Goal: Task Accomplishment & Management: Complete application form

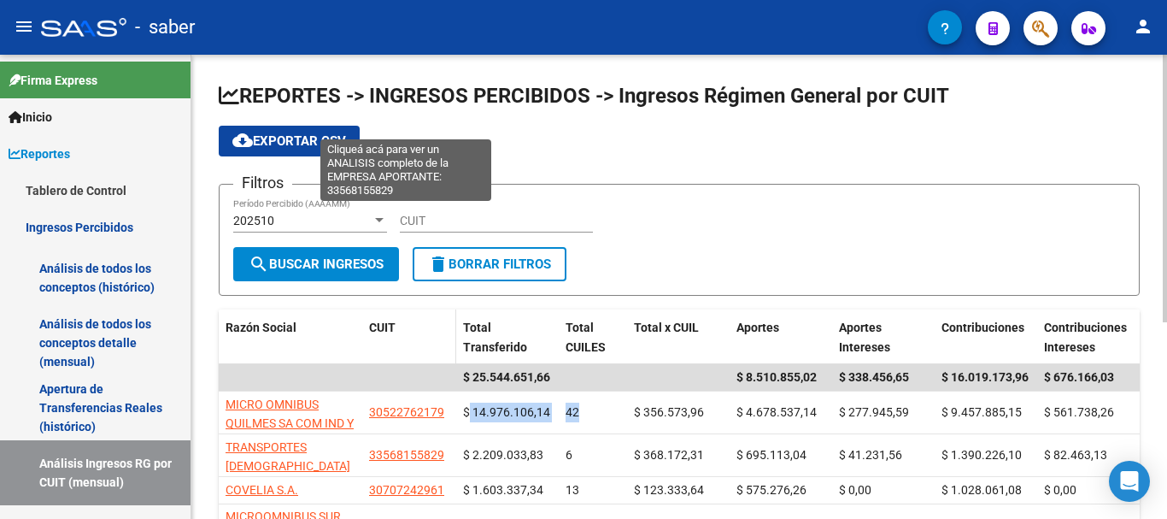
scroll to position [513, 0]
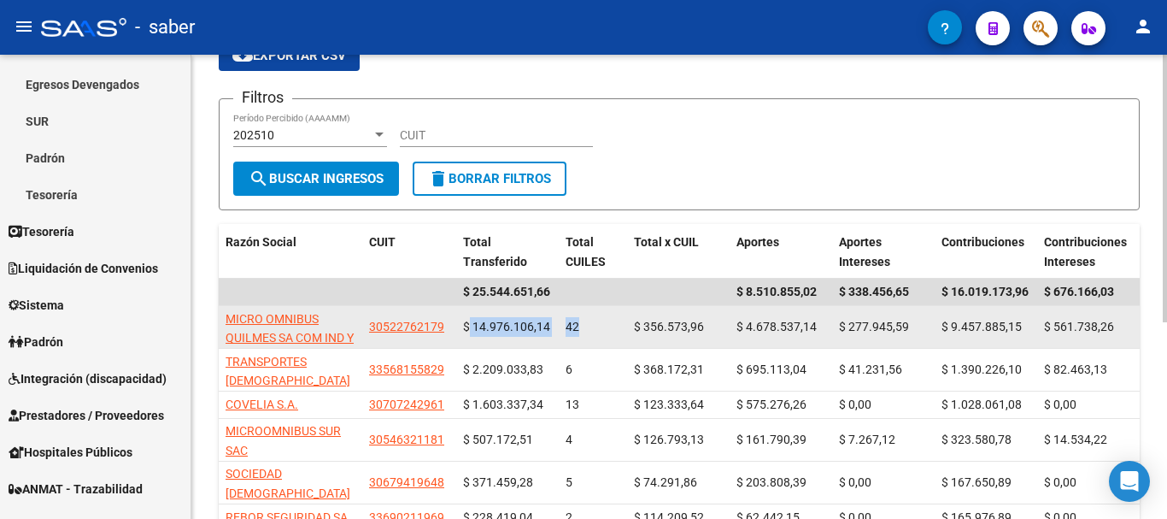
click at [477, 324] on span "$ 14.976.106,14" at bounding box center [506, 326] width 87 height 14
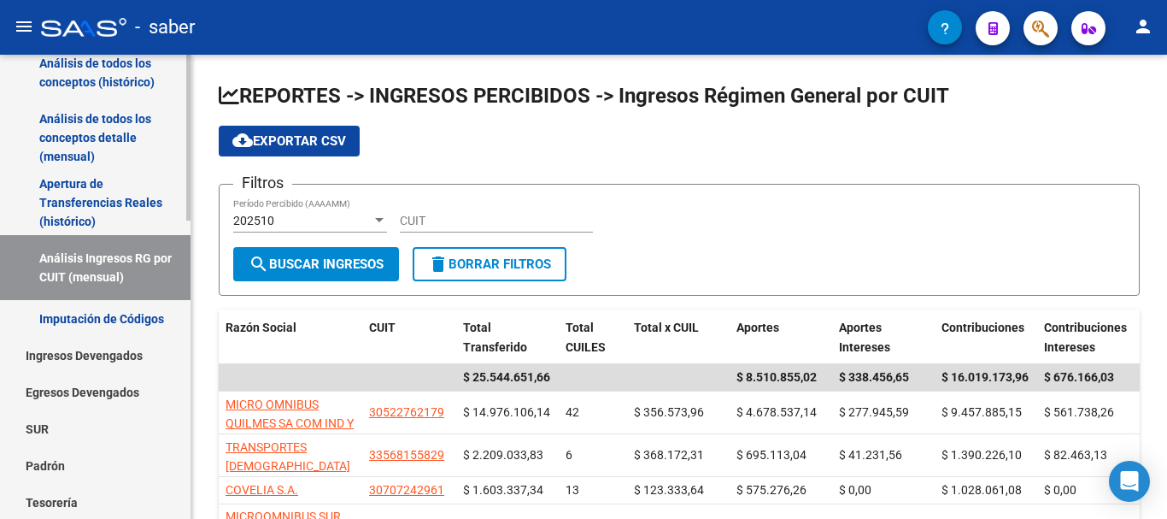
scroll to position [171, 0]
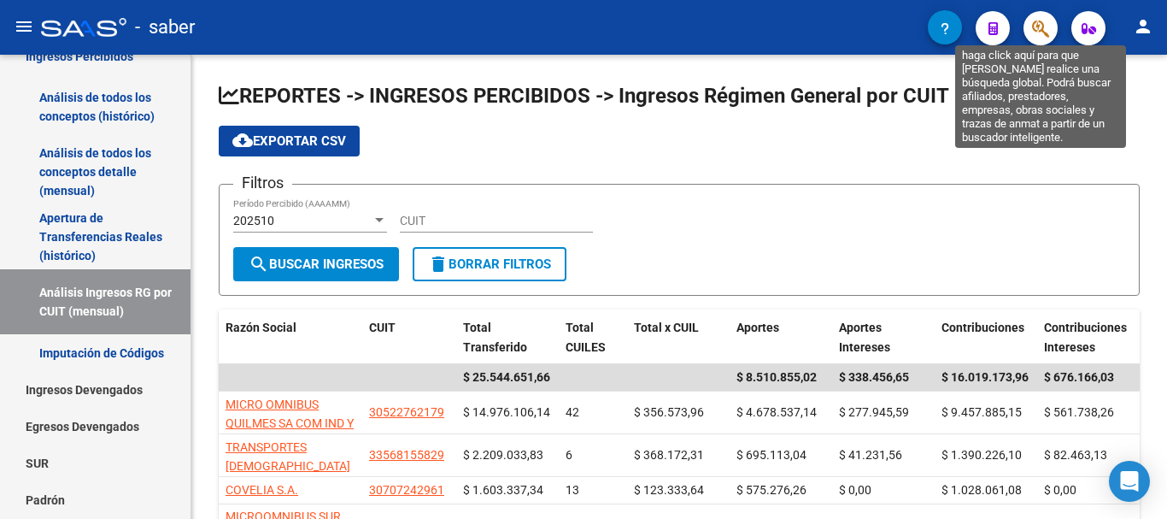
click at [1041, 38] on icon "button" at bounding box center [1040, 29] width 17 height 20
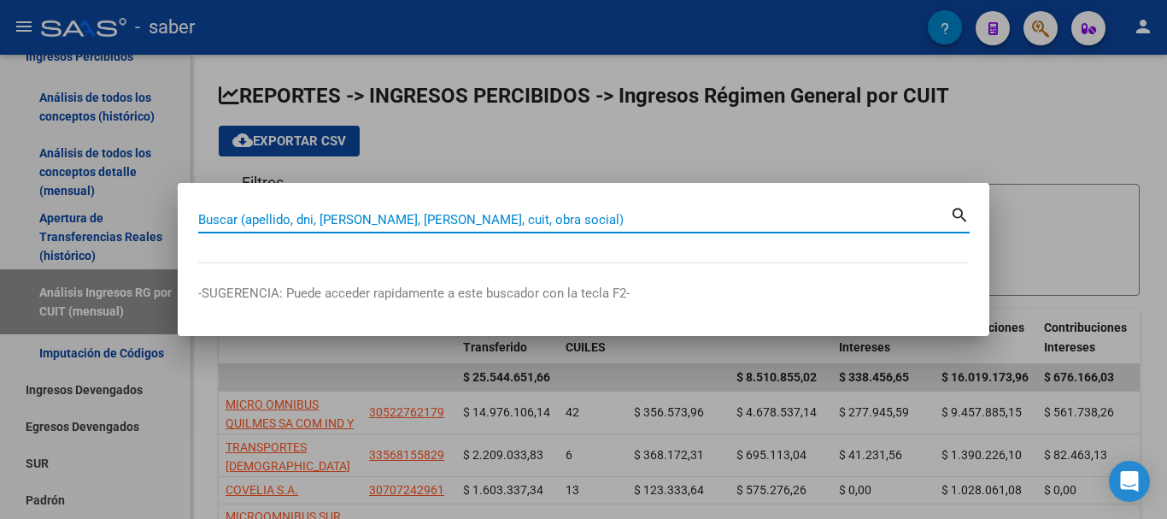
click at [305, 221] on input "Buscar (apellido, dni, [PERSON_NAME], [PERSON_NAME], cuit, obra social)" at bounding box center [574, 219] width 752 height 15
paste input "59005652"
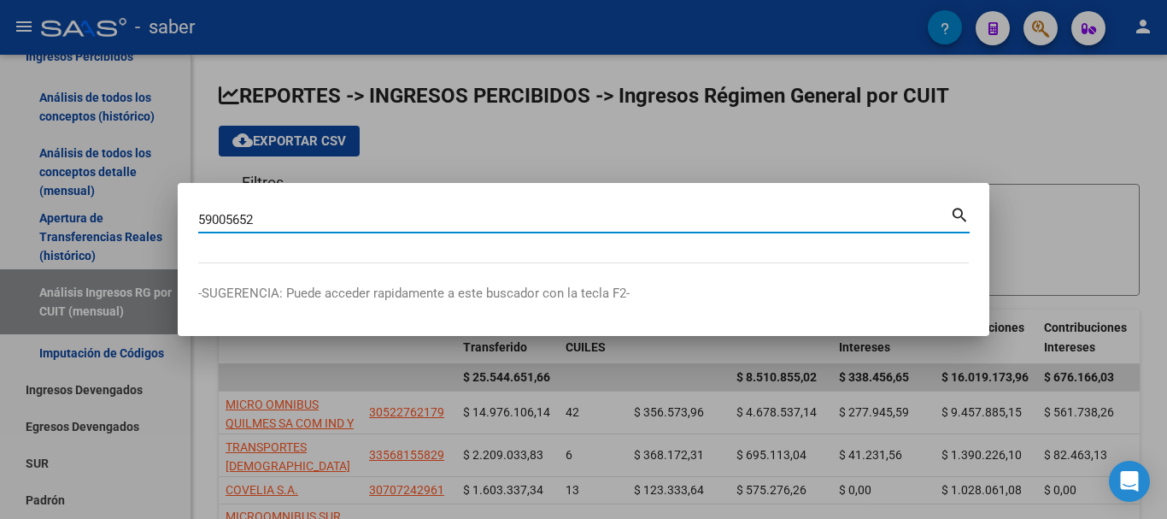
type input "59005652"
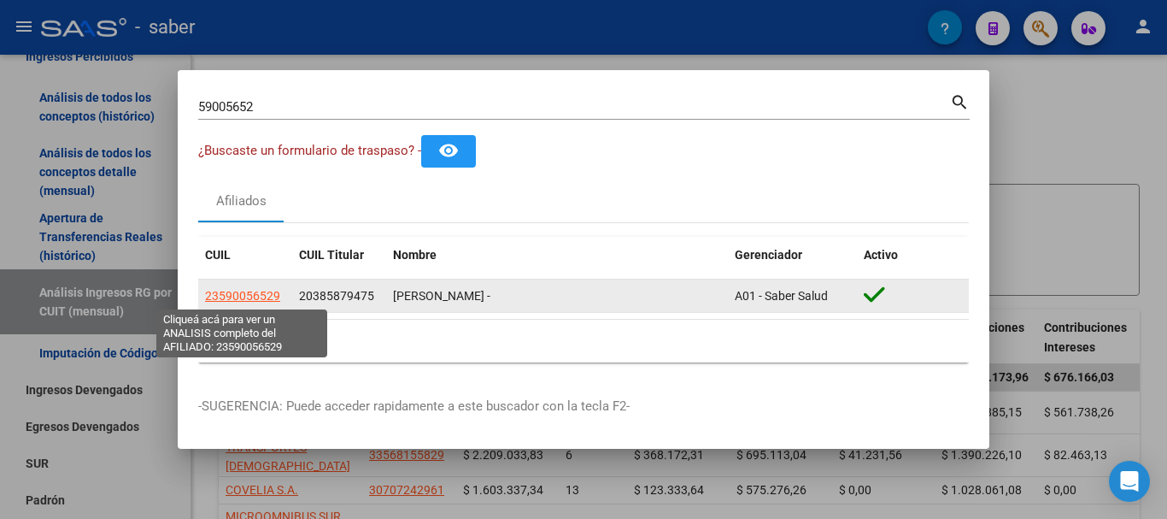
click at [243, 289] on span "23590056529" at bounding box center [242, 296] width 75 height 14
type textarea "23590056529"
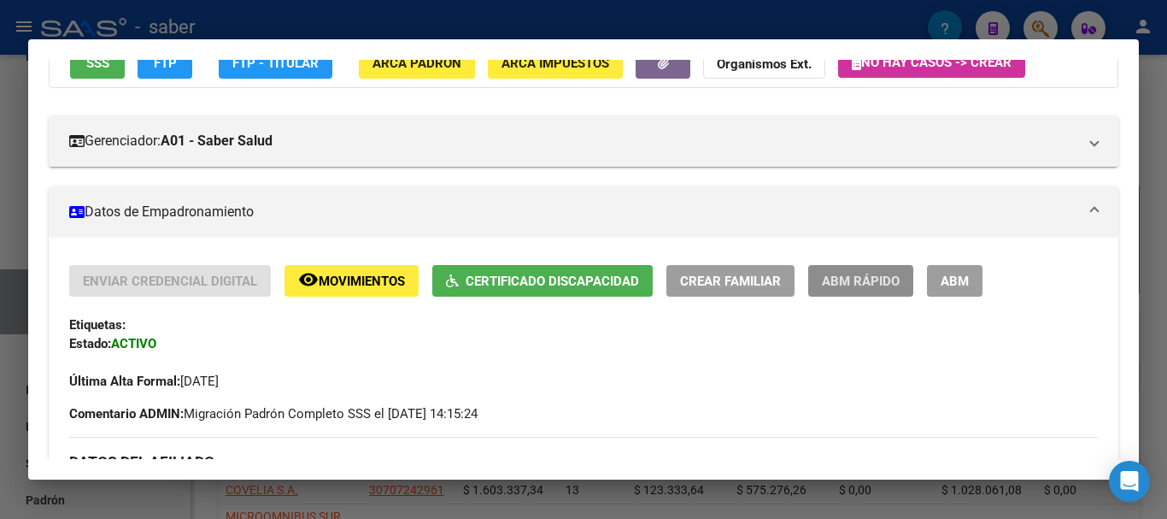
click at [860, 276] on span "ABM Rápido" at bounding box center [861, 280] width 78 height 15
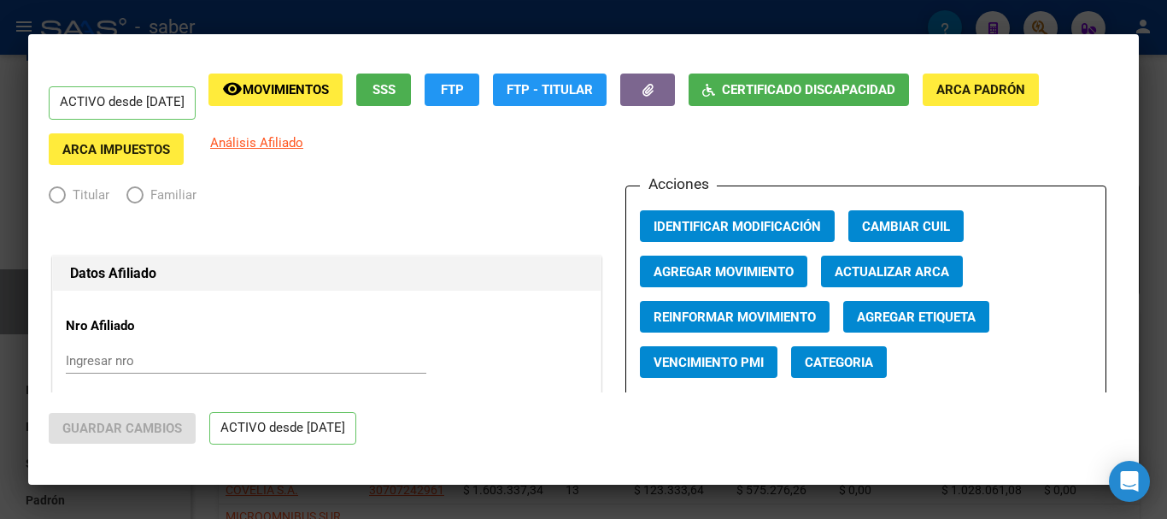
radio input "true"
type input "30-70946420-1"
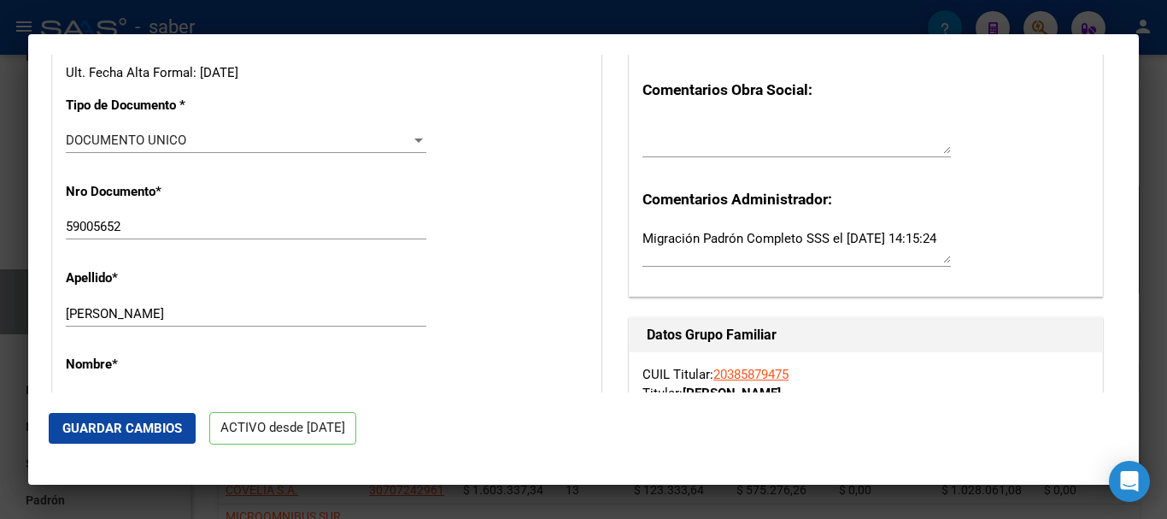
scroll to position [513, 0]
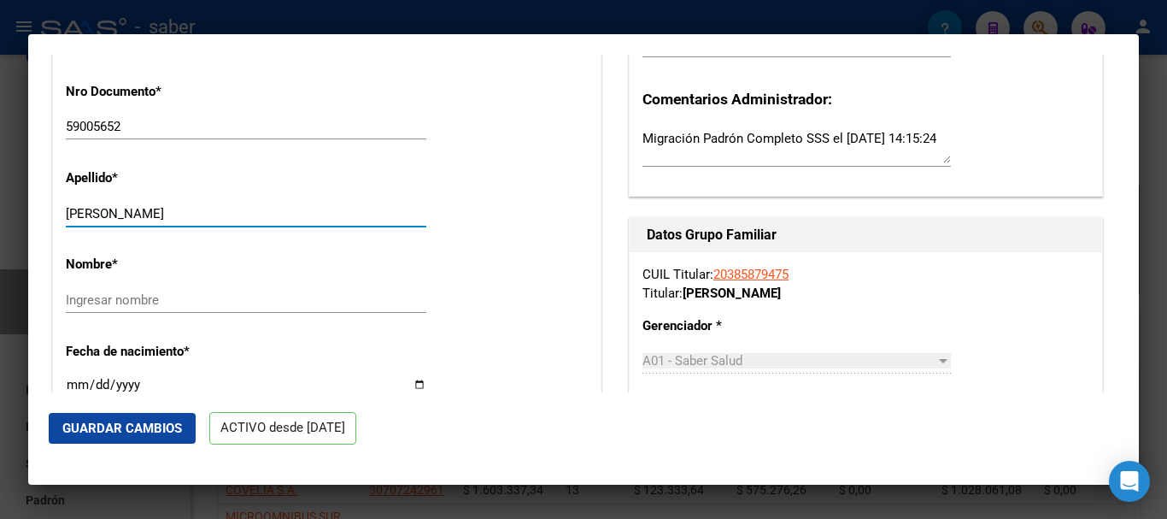
drag, startPoint x: 221, startPoint y: 213, endPoint x: 237, endPoint y: 214, distance: 16.3
click at [237, 214] on input "[PERSON_NAME]" at bounding box center [246, 213] width 360 height 15
type input "[PERSON_NAME]"
click at [171, 293] on input "Ingresar nombre" at bounding box center [246, 299] width 360 height 15
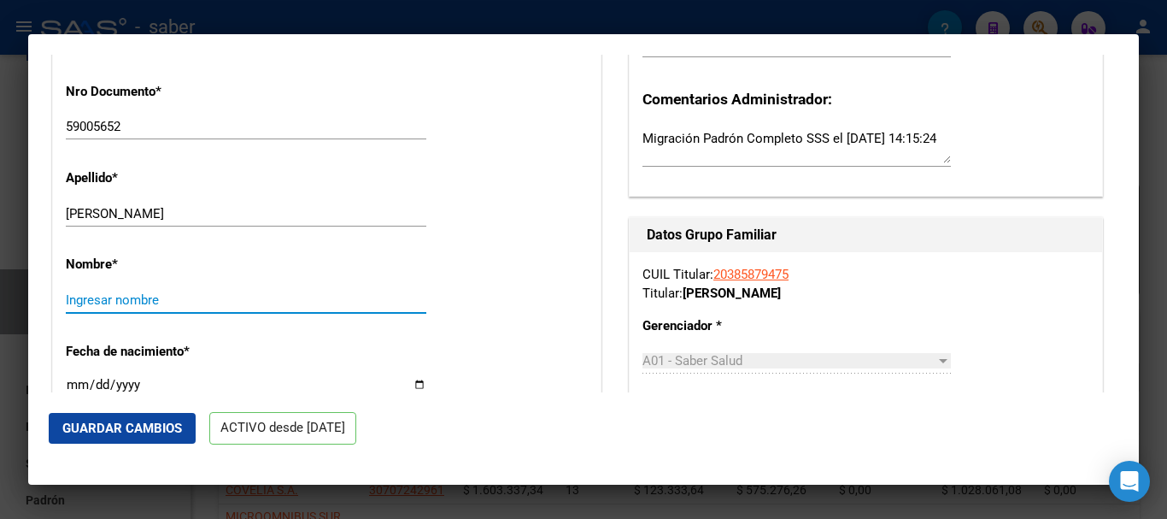
paste input "[PERSON_NAME]"
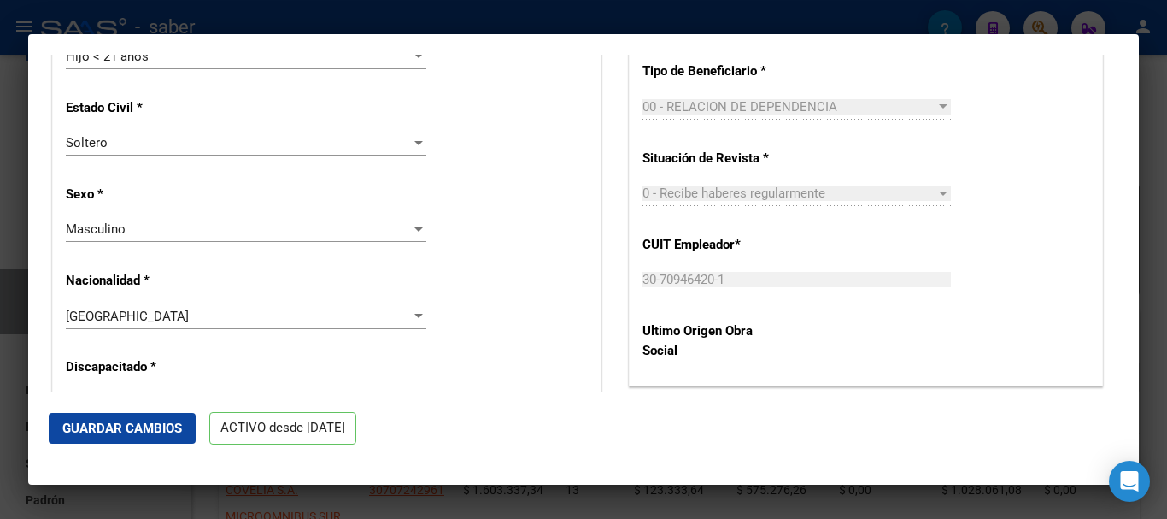
scroll to position [1025, 0]
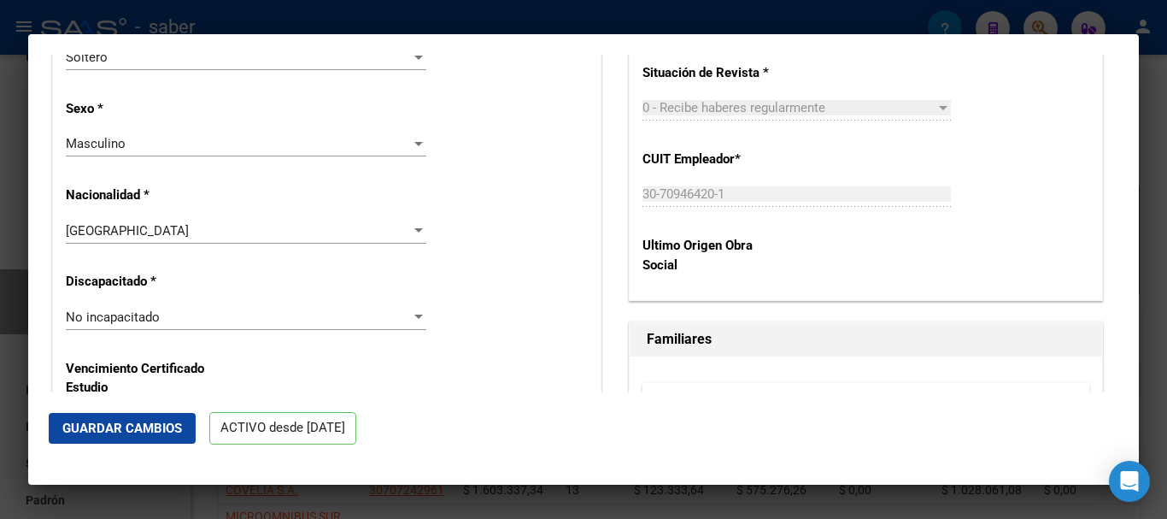
type input "[PERSON_NAME]"
click at [229, 320] on div "No incapacitado" at bounding box center [238, 316] width 345 height 15
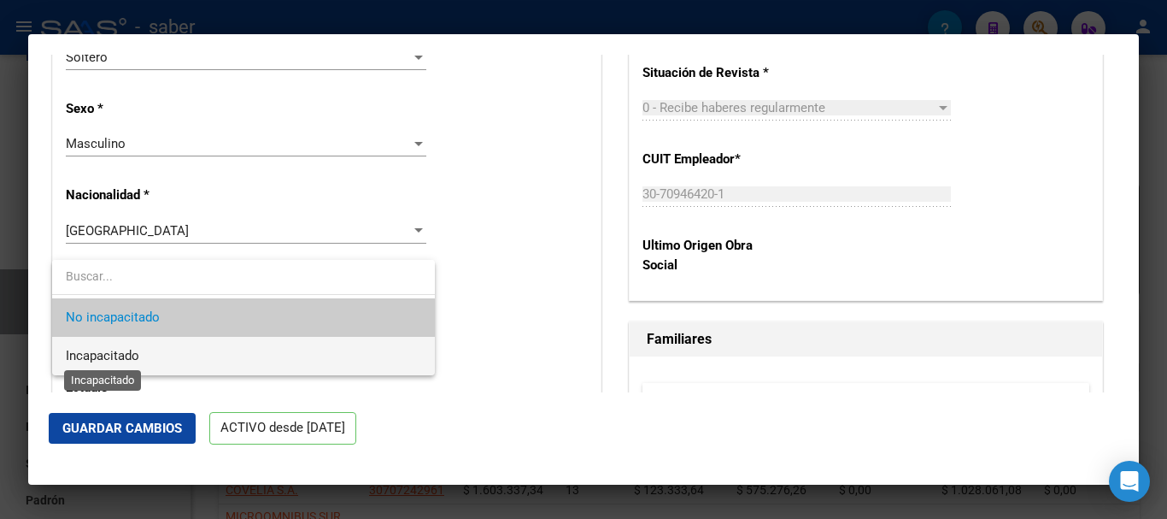
click at [134, 352] on span "Incapacitado" at bounding box center [102, 355] width 73 height 15
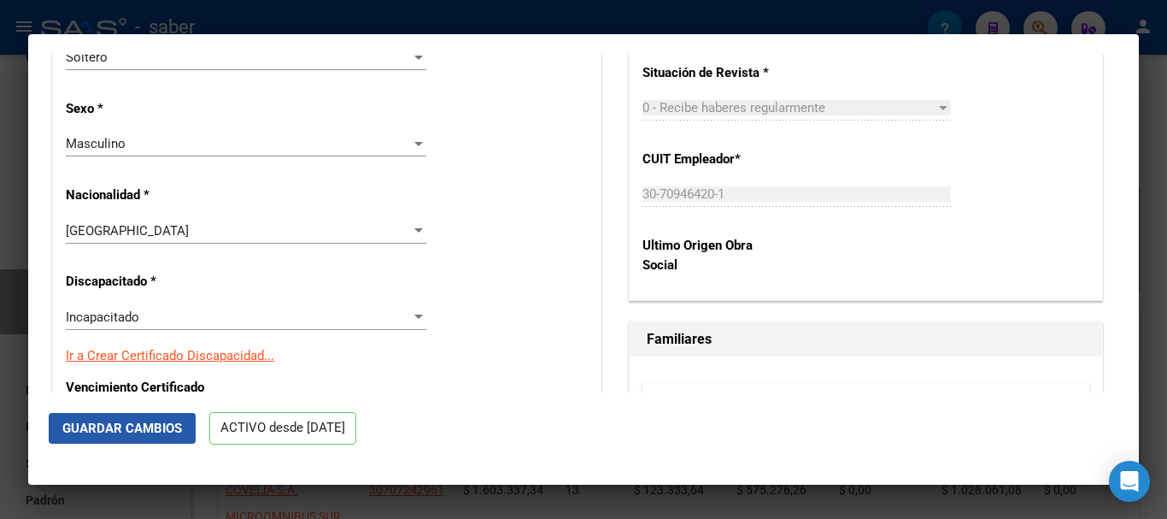
click at [129, 426] on span "Guardar Cambios" at bounding box center [122, 427] width 120 height 15
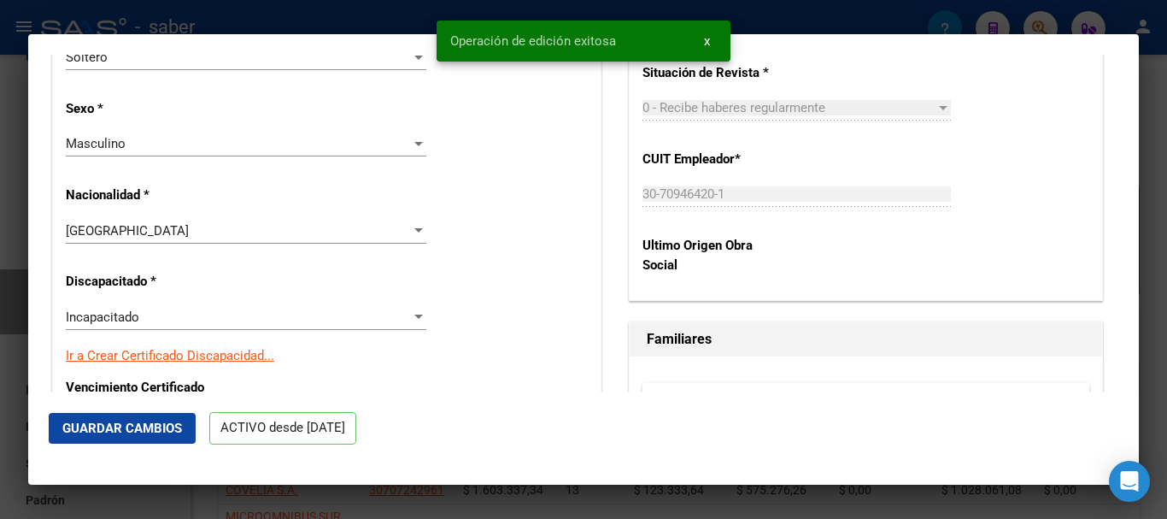
click at [6, 249] on div at bounding box center [583, 259] width 1167 height 519
